Goal: Task Accomplishment & Management: Use online tool/utility

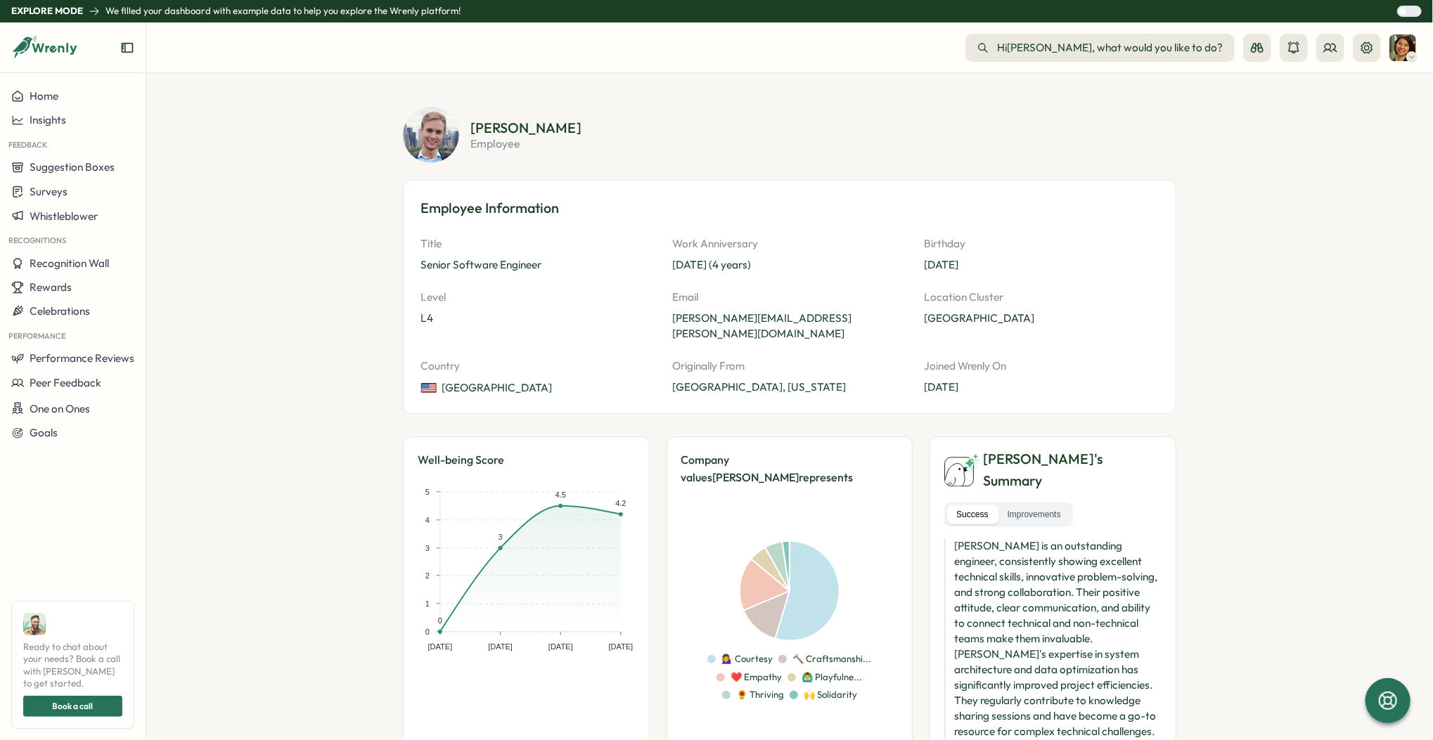
click at [101, 62] on div at bounding box center [73, 53] width 146 height 39
click at [68, 120] on div "Insights" at bounding box center [72, 120] width 123 height 13
click at [67, 97] on div "Home" at bounding box center [72, 96] width 123 height 13
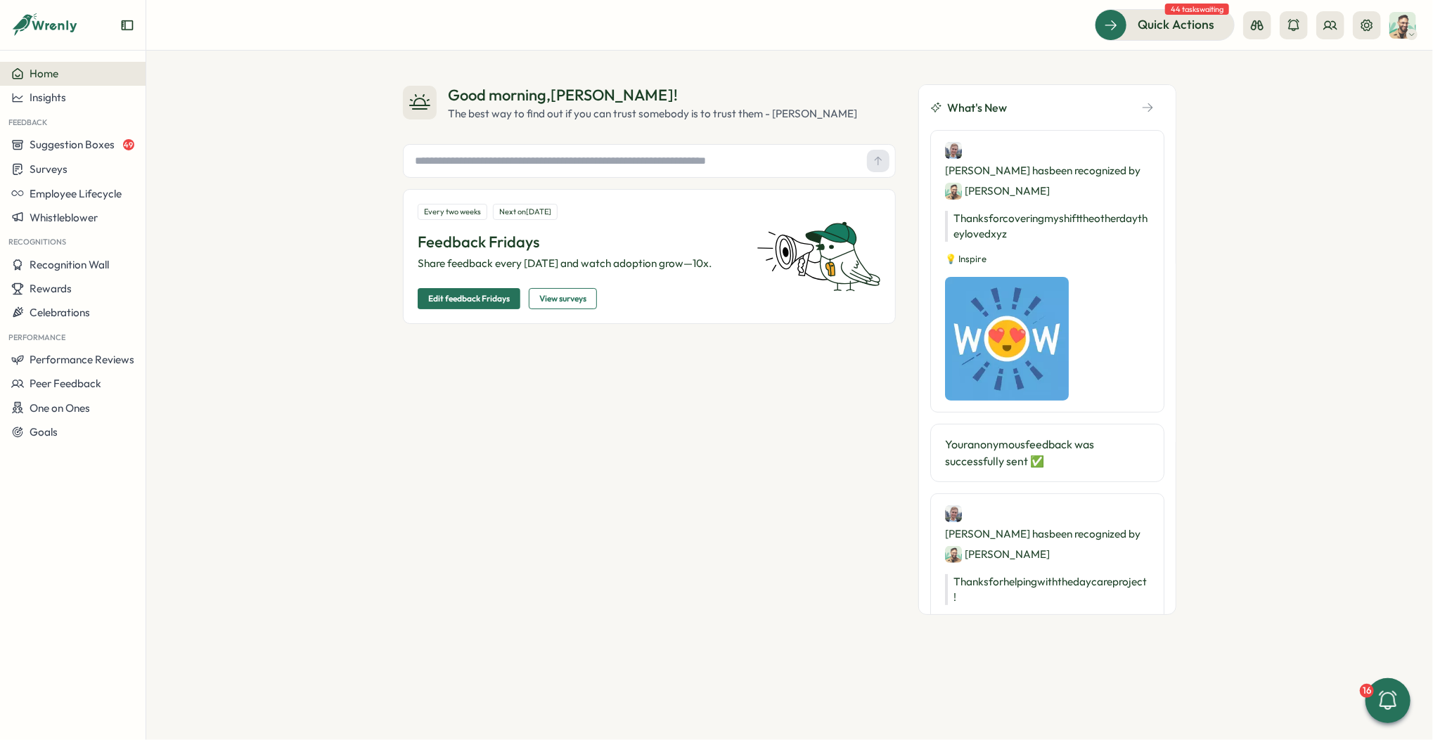
click at [567, 162] on input "text" at bounding box center [635, 160] width 452 height 21
click at [1339, 25] on button at bounding box center [1330, 25] width 28 height 28
click at [1305, 73] on div "Org Members" at bounding box center [1331, 69] width 89 height 15
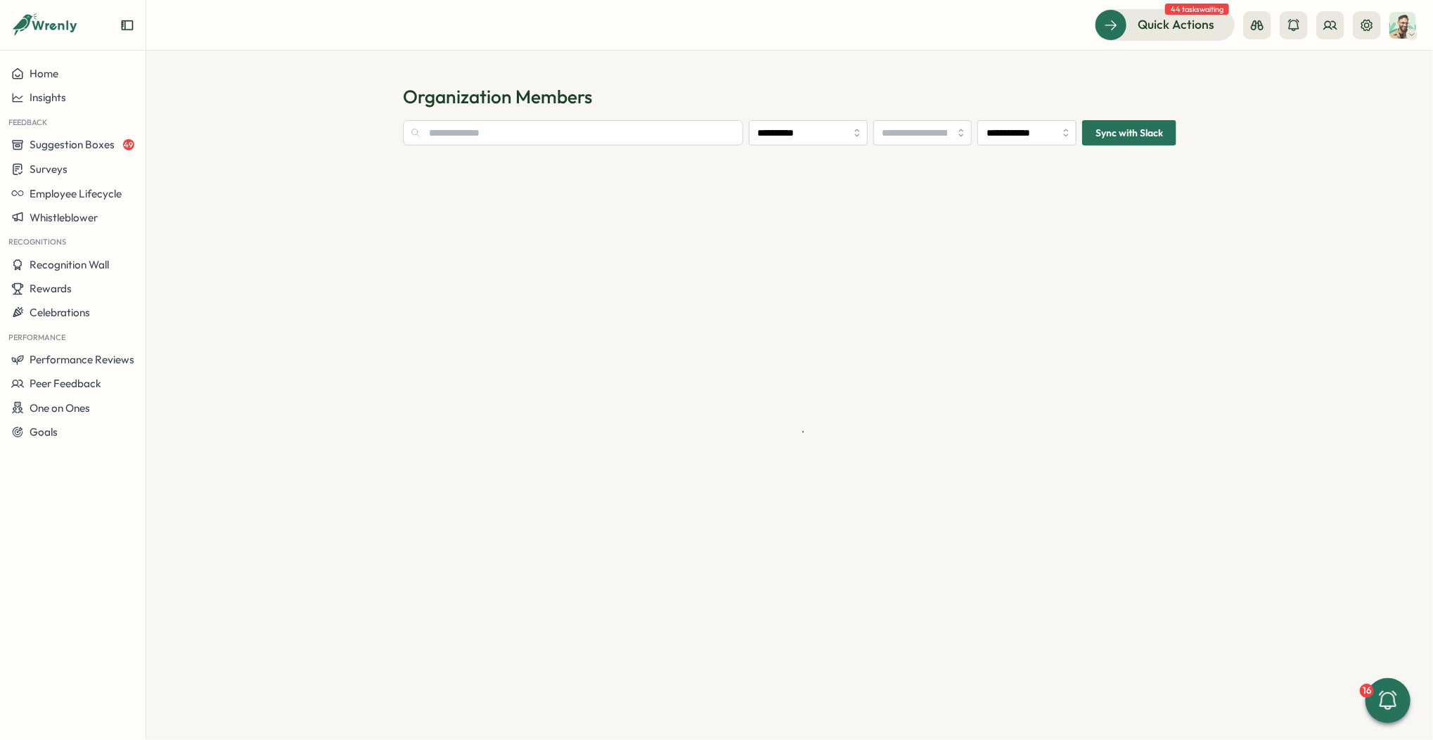
type input "**********"
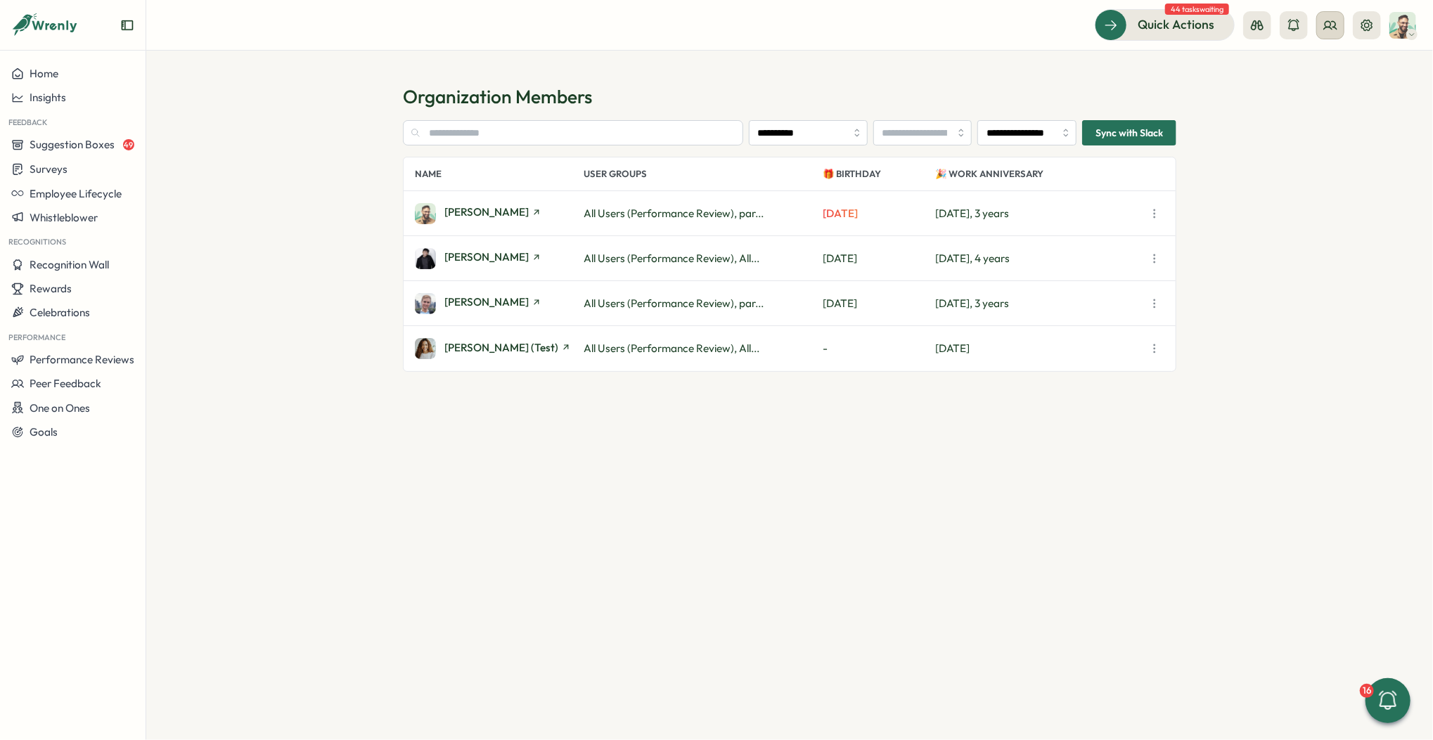
click at [1321, 30] on button at bounding box center [1330, 25] width 28 height 28
click at [1320, 99] on div "User Groups" at bounding box center [1331, 96] width 89 height 15
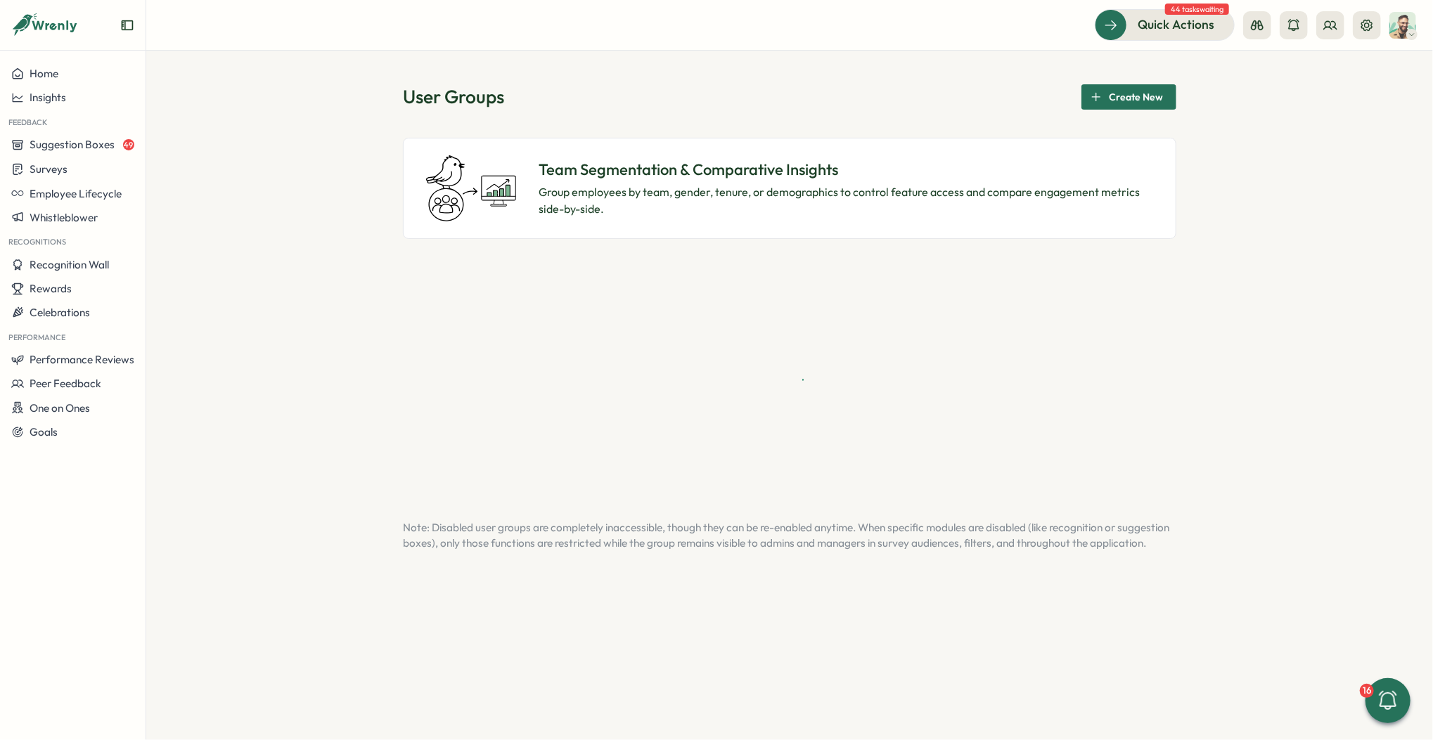
click at [1128, 92] on span "Create New" at bounding box center [1136, 97] width 54 height 24
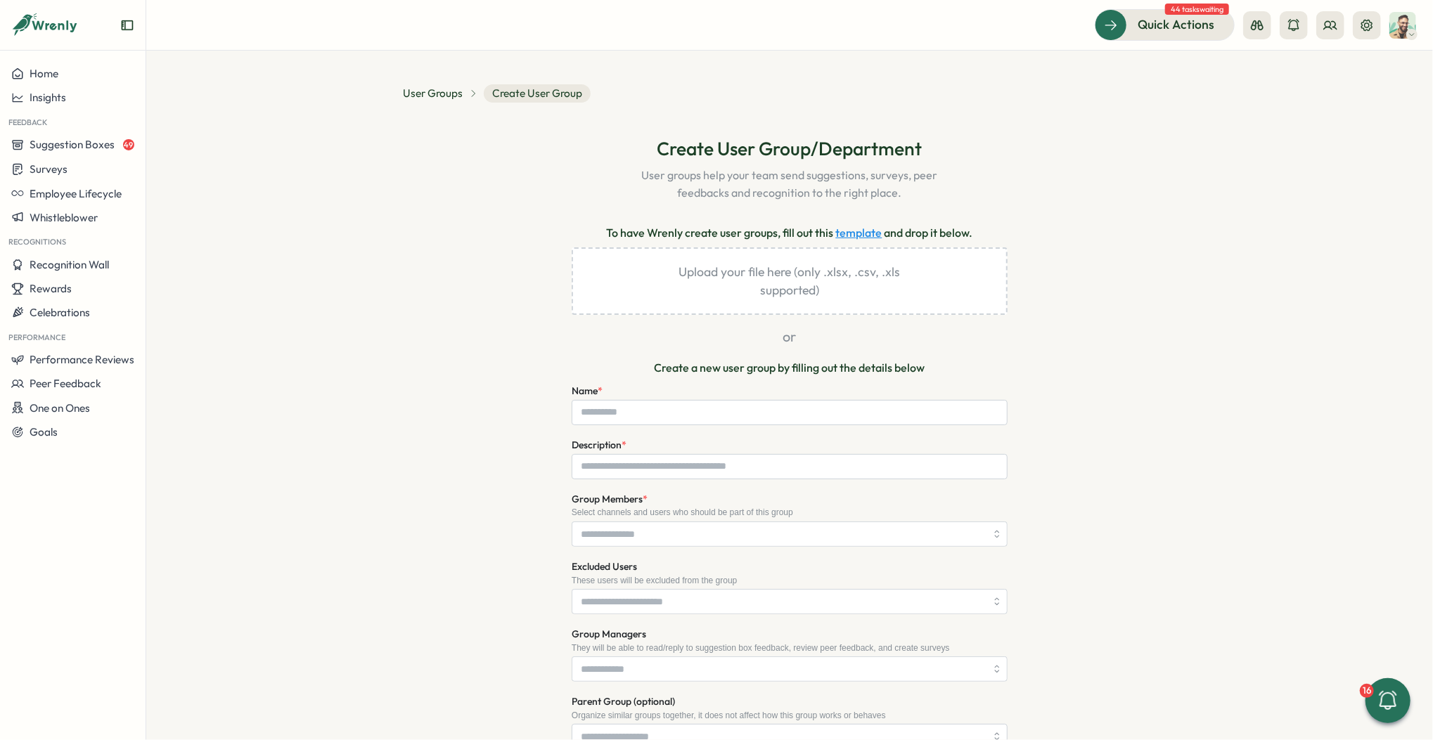
click at [863, 230] on link "template" at bounding box center [859, 233] width 46 height 18
